Goal: Complete application form

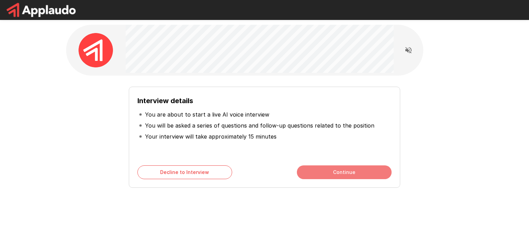
click at [311, 171] on button "Continue" at bounding box center [344, 173] width 95 height 14
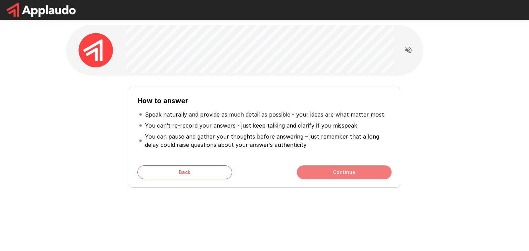
click at [371, 173] on button "Continue" at bounding box center [344, 173] width 95 height 14
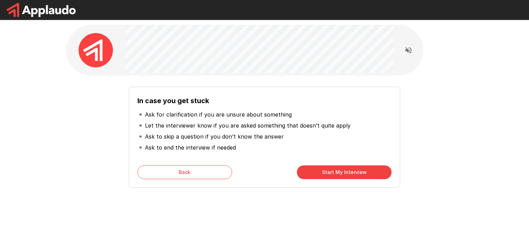
click at [372, 168] on button "Start My Interview" at bounding box center [344, 173] width 95 height 14
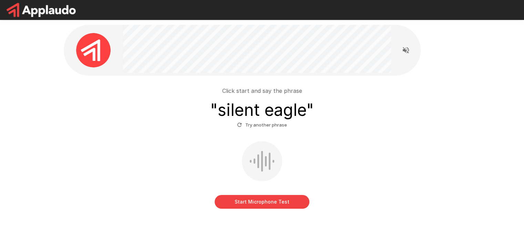
click at [270, 204] on button "Start Microphone Test" at bounding box center [262, 202] width 95 height 14
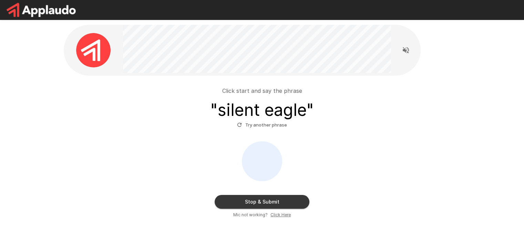
click at [277, 200] on button "Stop & Submit" at bounding box center [262, 202] width 95 height 14
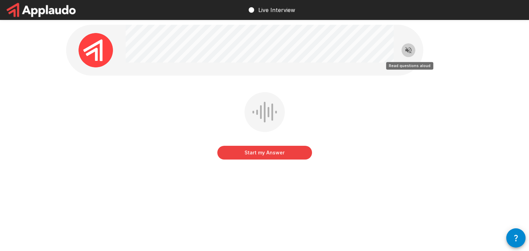
click at [404, 51] on icon "Read questions aloud" at bounding box center [408, 50] width 8 height 8
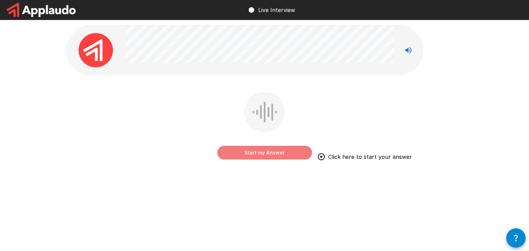
click at [289, 152] on button "Start my Answer" at bounding box center [264, 153] width 95 height 14
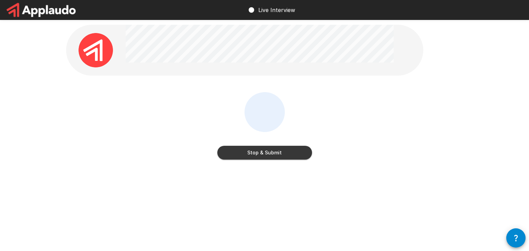
click at [304, 149] on button "Stop & Submit" at bounding box center [264, 153] width 95 height 14
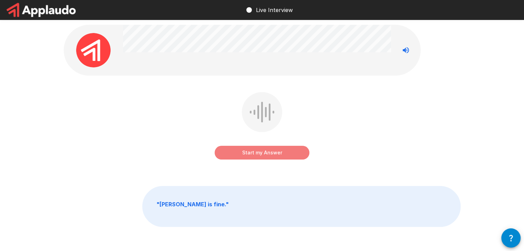
click at [279, 150] on button "Start my Answer" at bounding box center [262, 153] width 95 height 14
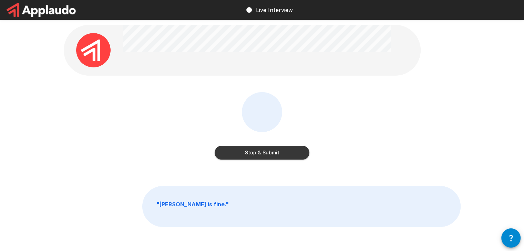
click at [302, 149] on button "Stop & Submit" at bounding box center [262, 153] width 95 height 14
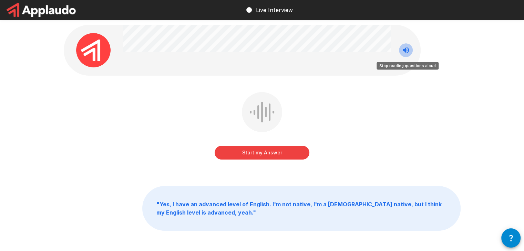
click at [410, 50] on button "Stop reading questions aloud" at bounding box center [406, 50] width 14 height 14
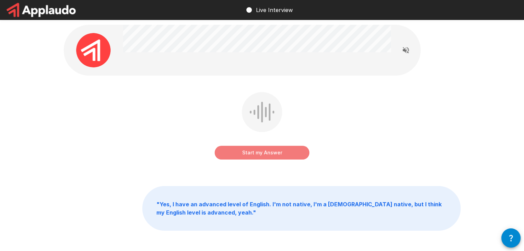
click at [293, 148] on button "Start my Answer" at bounding box center [262, 153] width 95 height 14
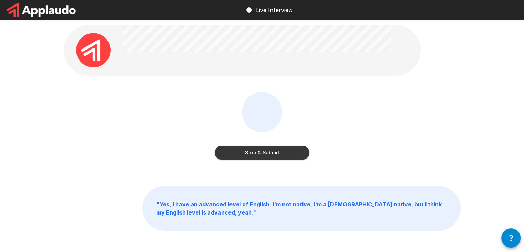
click at [298, 150] on button "Stop & Submit" at bounding box center [262, 153] width 95 height 14
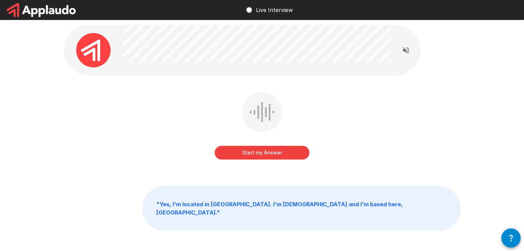
click at [275, 153] on button "Start my Answer" at bounding box center [262, 153] width 95 height 14
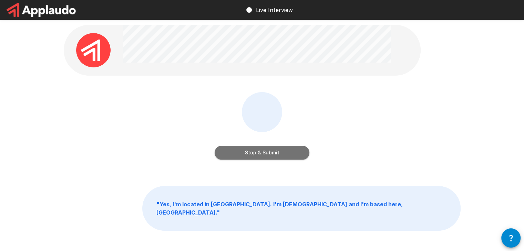
click at [287, 150] on button "Stop & Submit" at bounding box center [262, 153] width 95 height 14
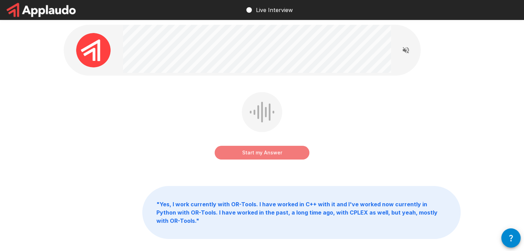
click at [298, 153] on button "Start my Answer" at bounding box center [262, 153] width 95 height 14
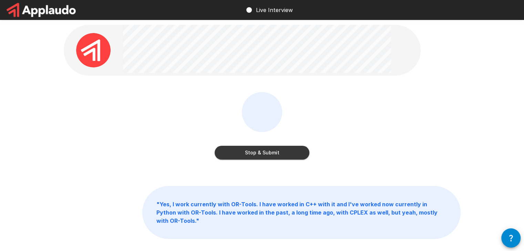
click at [286, 151] on button "Stop & Submit" at bounding box center [262, 153] width 95 height 14
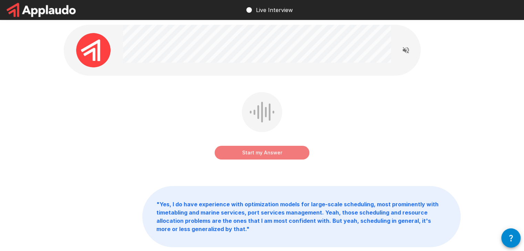
click at [304, 153] on button "Start my Answer" at bounding box center [262, 153] width 95 height 14
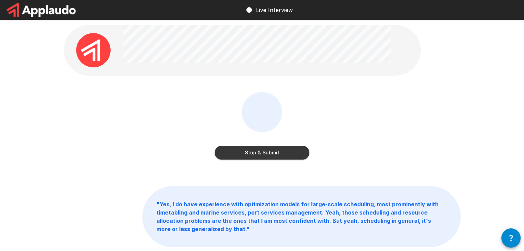
click at [289, 152] on button "Stop & Submit" at bounding box center [262, 153] width 95 height 14
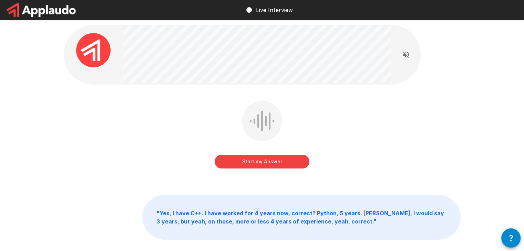
click at [268, 159] on button "Start my Answer" at bounding box center [262, 162] width 95 height 14
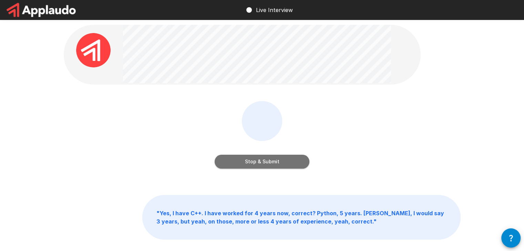
click at [294, 159] on button "Stop & Submit" at bounding box center [262, 162] width 95 height 14
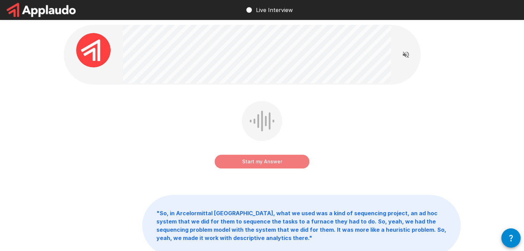
click at [290, 156] on button "Start my Answer" at bounding box center [262, 162] width 95 height 14
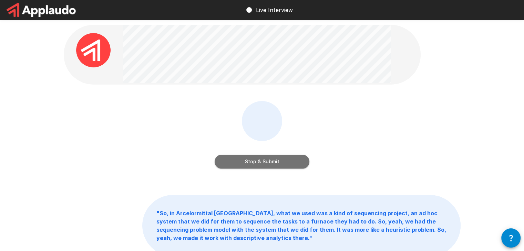
click at [293, 158] on button "Stop & Submit" at bounding box center [262, 162] width 95 height 14
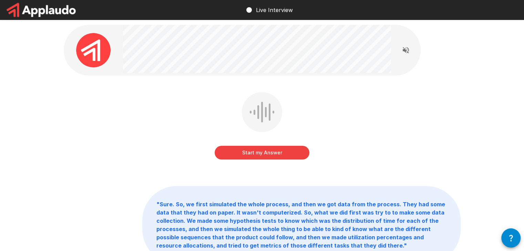
click at [261, 152] on button "Start my Answer" at bounding box center [262, 153] width 95 height 14
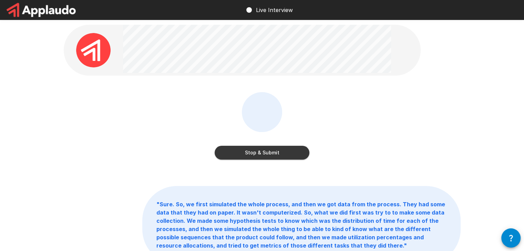
click at [301, 152] on button "Stop & Submit" at bounding box center [262, 153] width 95 height 14
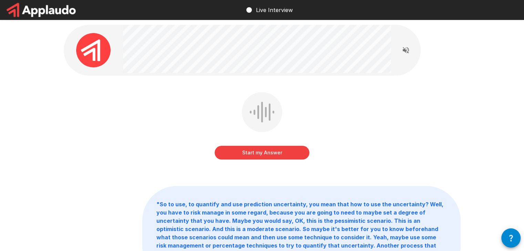
click at [285, 155] on button "Start my Answer" at bounding box center [262, 153] width 95 height 14
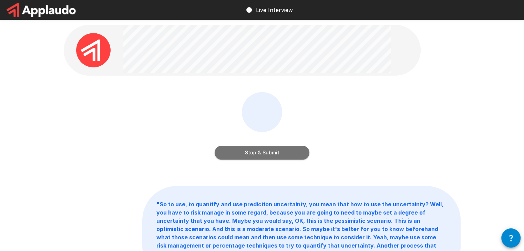
click at [273, 154] on button "Stop & Submit" at bounding box center [262, 153] width 95 height 14
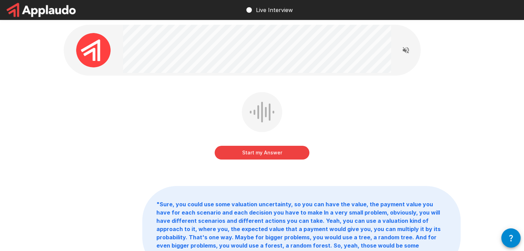
click at [286, 148] on button "Start my Answer" at bounding box center [262, 153] width 95 height 14
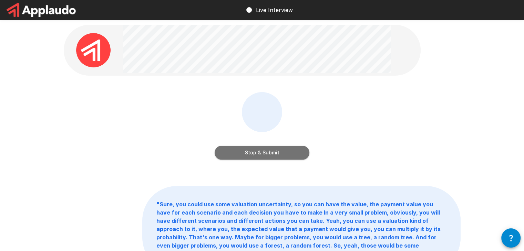
click at [293, 150] on button "Stop & Submit" at bounding box center [262, 153] width 95 height 14
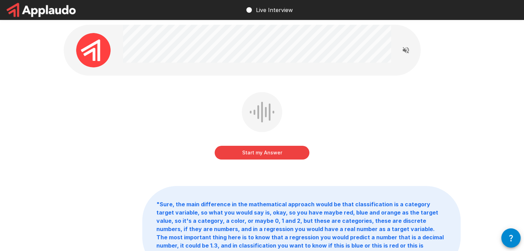
click at [298, 150] on button "Start my Answer" at bounding box center [262, 153] width 95 height 14
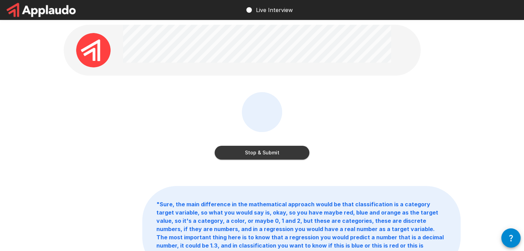
click at [284, 149] on button "Stop & Submit" at bounding box center [262, 153] width 95 height 14
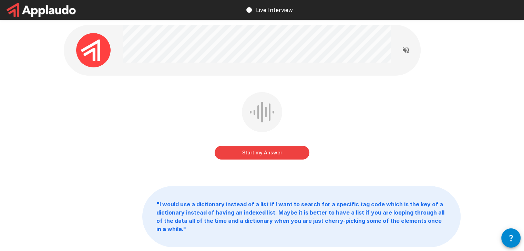
click at [275, 152] on button "Start my Answer" at bounding box center [262, 153] width 95 height 14
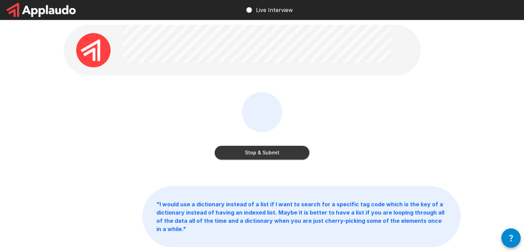
click at [275, 152] on button "Stop & Submit" at bounding box center [262, 153] width 95 height 14
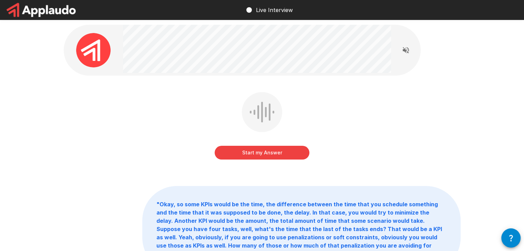
click at [289, 151] on button "Start my Answer" at bounding box center [262, 153] width 95 height 14
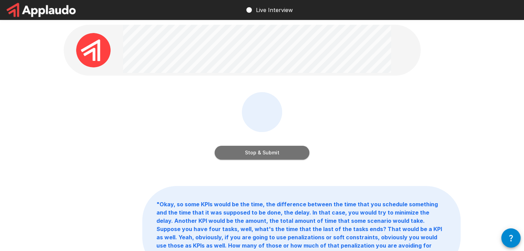
drag, startPoint x: 256, startPoint y: 153, endPoint x: 360, endPoint y: 141, distance: 105.4
click at [256, 153] on button "Stop & Submit" at bounding box center [262, 153] width 95 height 14
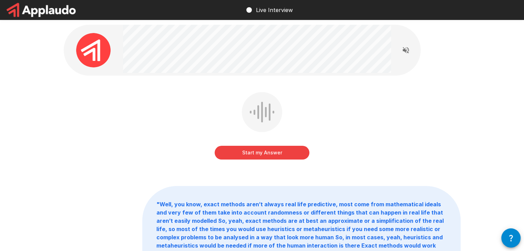
click at [295, 155] on button "Start my Answer" at bounding box center [262, 153] width 95 height 14
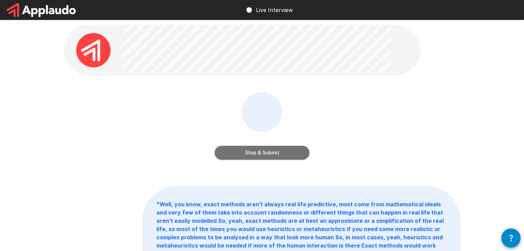
click at [285, 148] on button "Stop & Submit" at bounding box center [262, 153] width 95 height 14
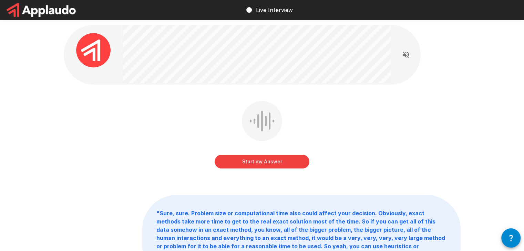
click at [281, 160] on button "Start my Answer" at bounding box center [262, 162] width 95 height 14
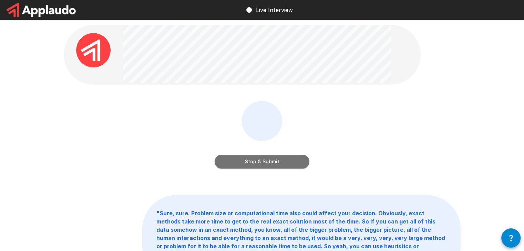
click at [277, 157] on button "Stop & Submit" at bounding box center [262, 162] width 95 height 14
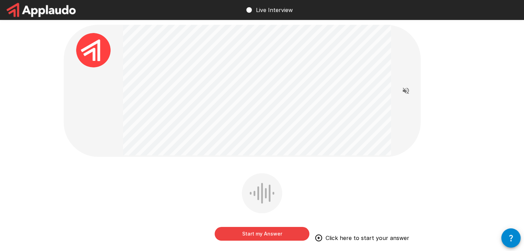
click at [268, 233] on button "Start my Answer" at bounding box center [262, 234] width 95 height 14
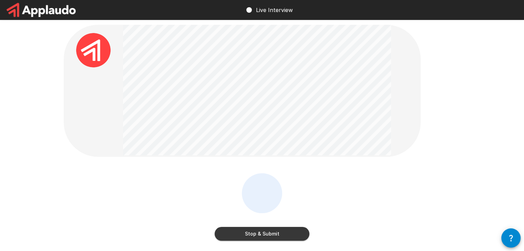
click at [272, 235] on button "Stop & Submit" at bounding box center [262, 234] width 95 height 14
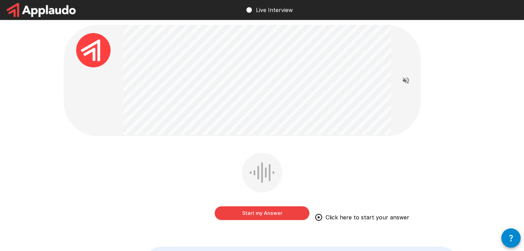
click at [267, 209] on button "Start my Answer" at bounding box center [262, 214] width 95 height 14
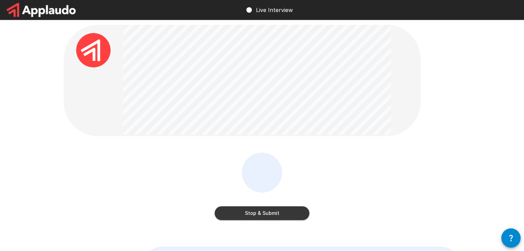
click at [269, 213] on button "Stop & Submit" at bounding box center [262, 214] width 95 height 14
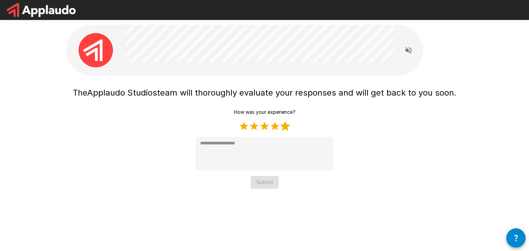
click at [284, 128] on label "5 Stars" at bounding box center [285, 126] width 10 height 10
type textarea "*"
click at [272, 184] on button "Submit" at bounding box center [265, 182] width 28 height 13
